Goal: Information Seeking & Learning: Learn about a topic

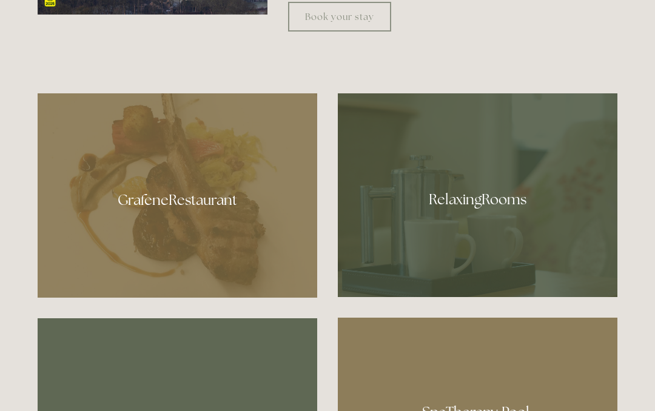
scroll to position [616, 0]
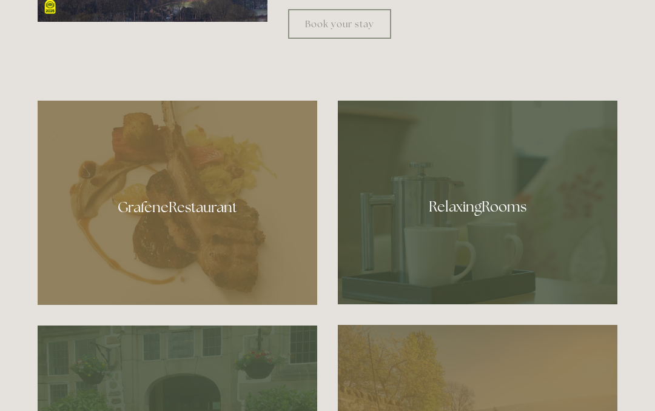
click at [208, 214] on div at bounding box center [178, 203] width 280 height 204
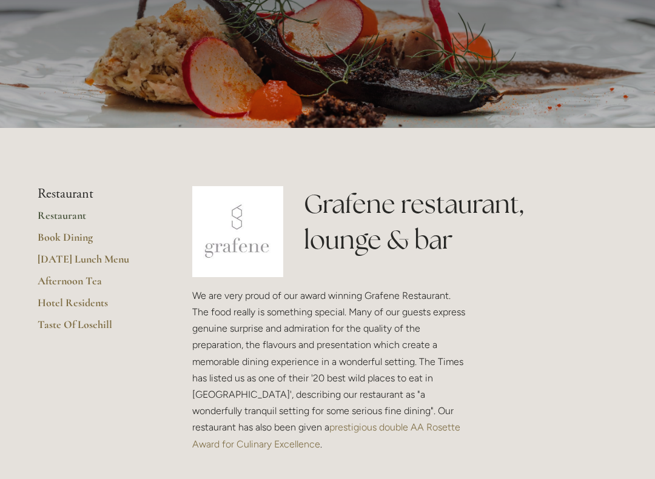
scroll to position [136, 0]
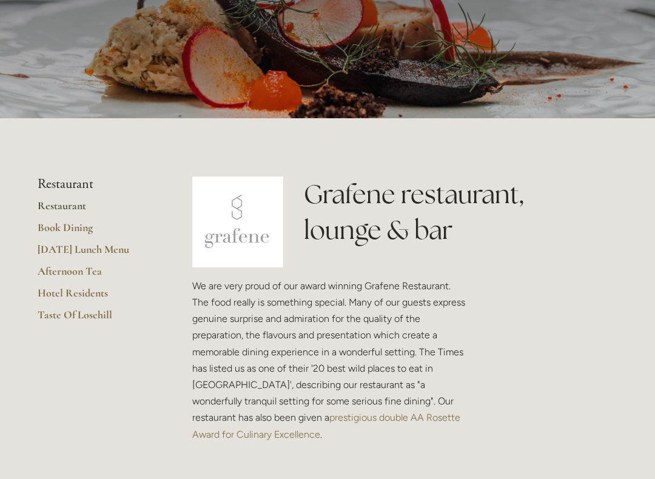
click at [118, 246] on link "[DATE] Lunch Menu" at bounding box center [96, 254] width 116 height 22
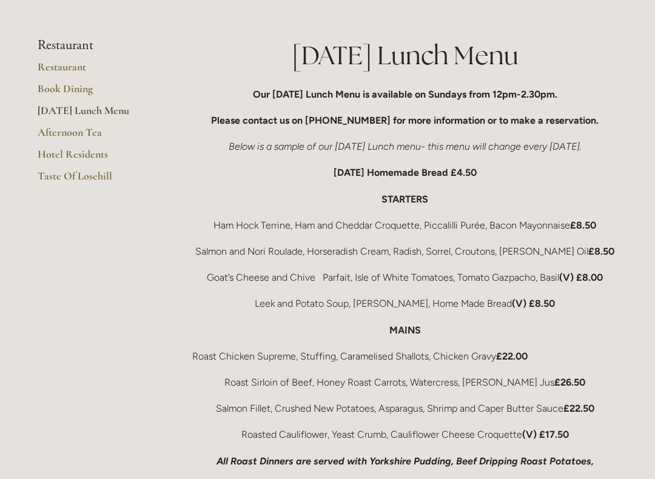
scroll to position [206, 0]
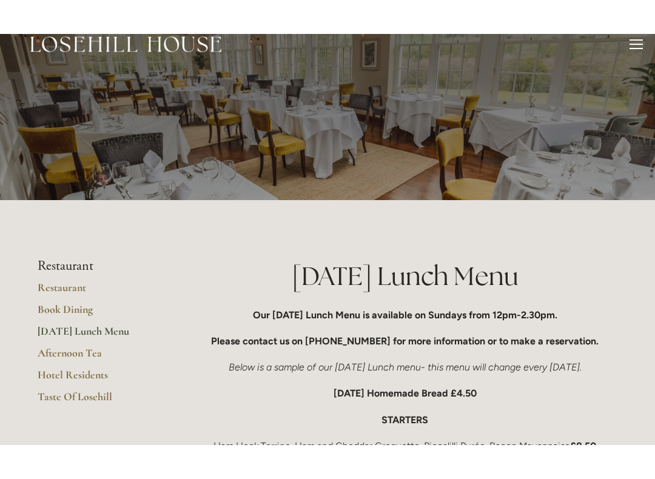
scroll to position [16, 0]
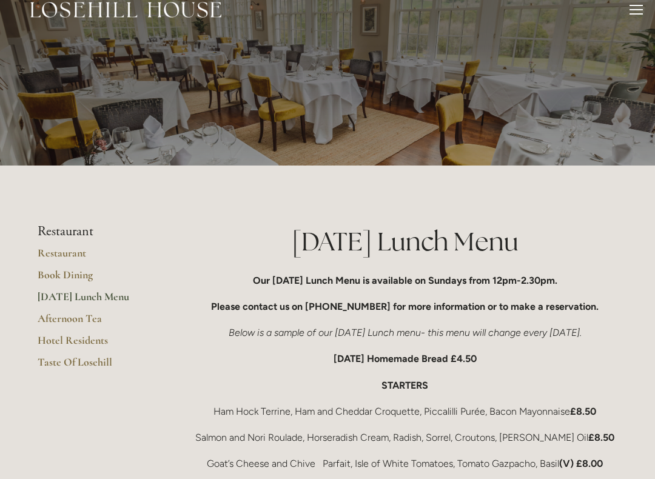
click at [105, 358] on link "Taste Of Losehill" at bounding box center [96, 366] width 116 height 22
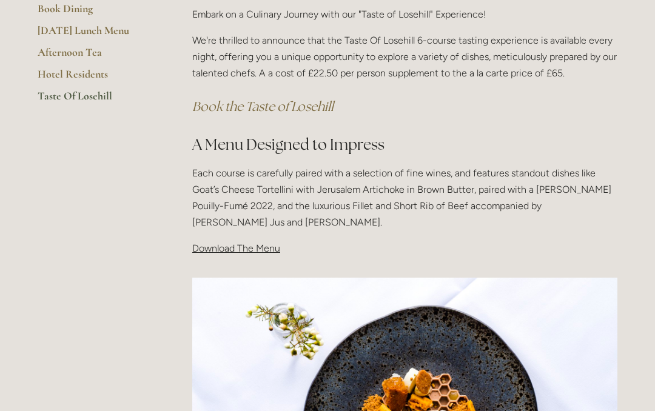
scroll to position [242, 0]
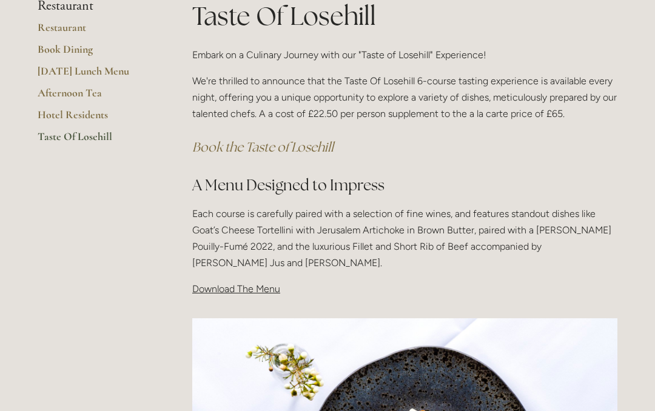
click at [270, 294] on p "Download The Menu" at bounding box center [404, 289] width 425 height 16
click at [262, 290] on span "Download The Menu" at bounding box center [236, 289] width 88 height 12
click at [252, 287] on span "Download The Menu" at bounding box center [236, 289] width 88 height 12
click at [255, 283] on span "Download The Menu" at bounding box center [236, 289] width 88 height 12
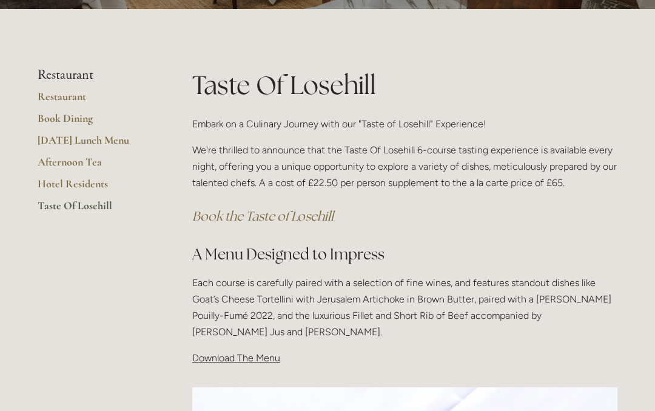
click at [97, 181] on link "Hotel Residents" at bounding box center [96, 189] width 116 height 22
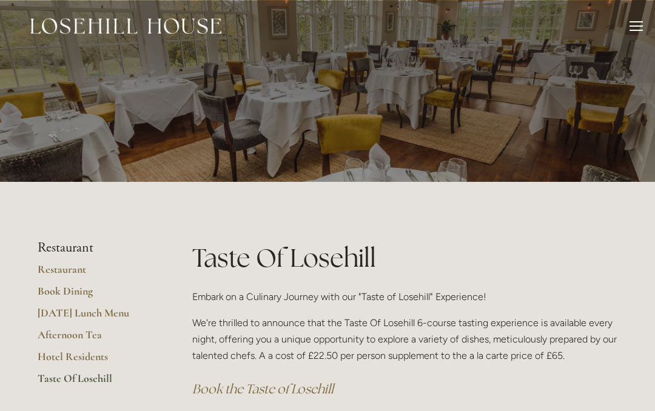
scroll to position [173, 0]
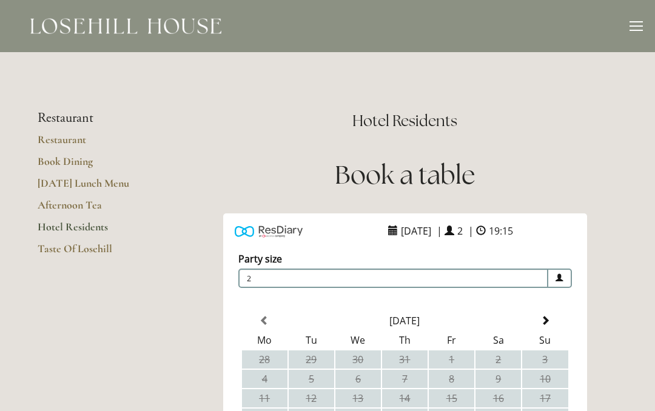
click at [87, 200] on link "Afternoon Tea" at bounding box center [96, 209] width 116 height 22
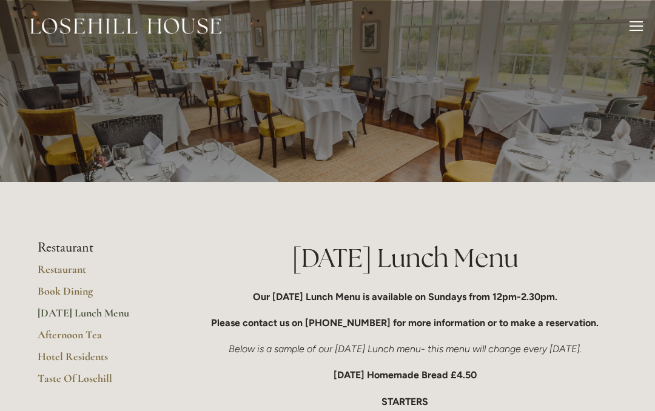
scroll to position [50, 0]
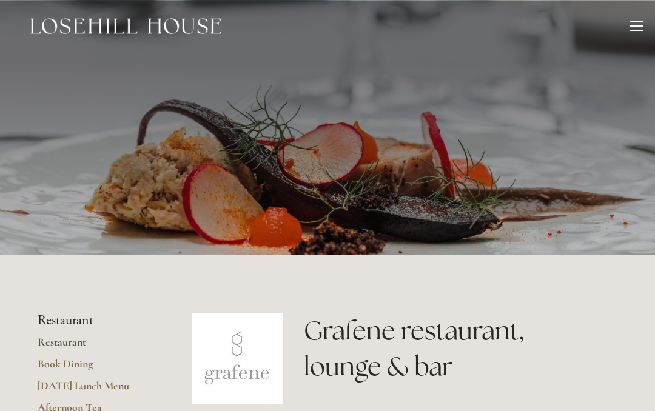
scroll to position [170, 0]
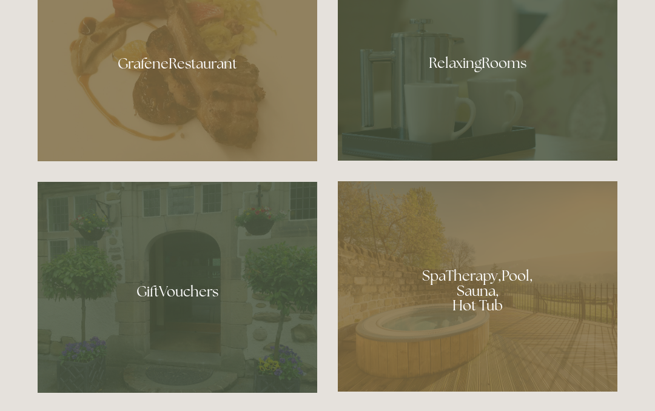
scroll to position [740, 0]
